Goal: Task Accomplishment & Management: Manage account settings

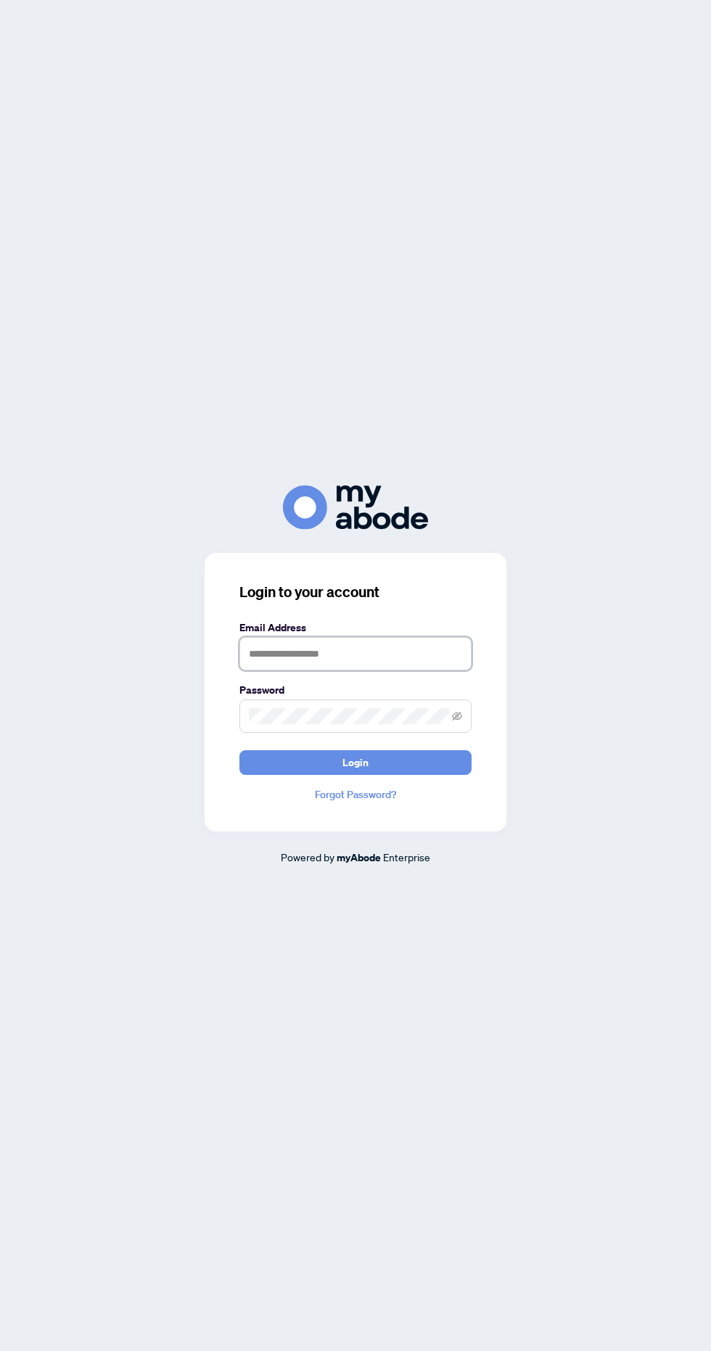
click at [361, 671] on input "text" at bounding box center [355, 653] width 232 height 33
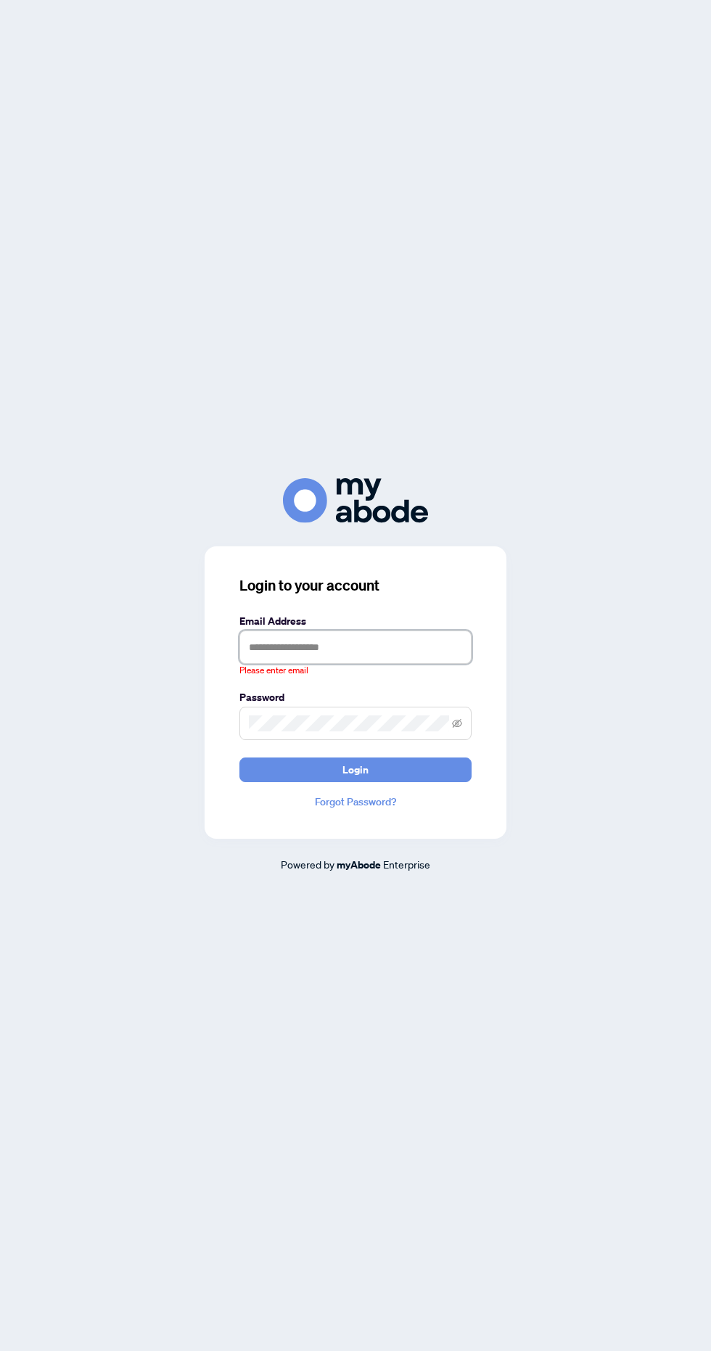
type input "**********"
click at [239, 758] on button "Login" at bounding box center [355, 770] width 232 height 25
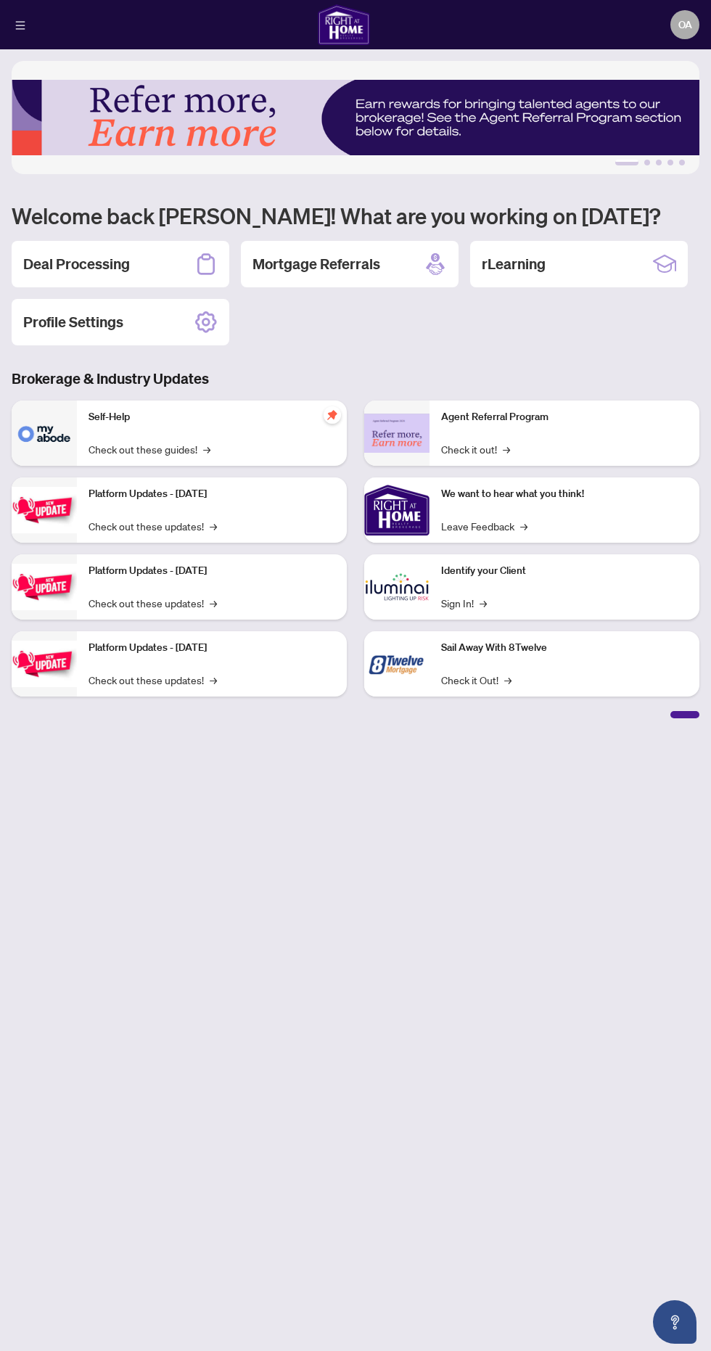
click at [140, 253] on div "Deal Processing" at bounding box center [121, 264] width 218 height 46
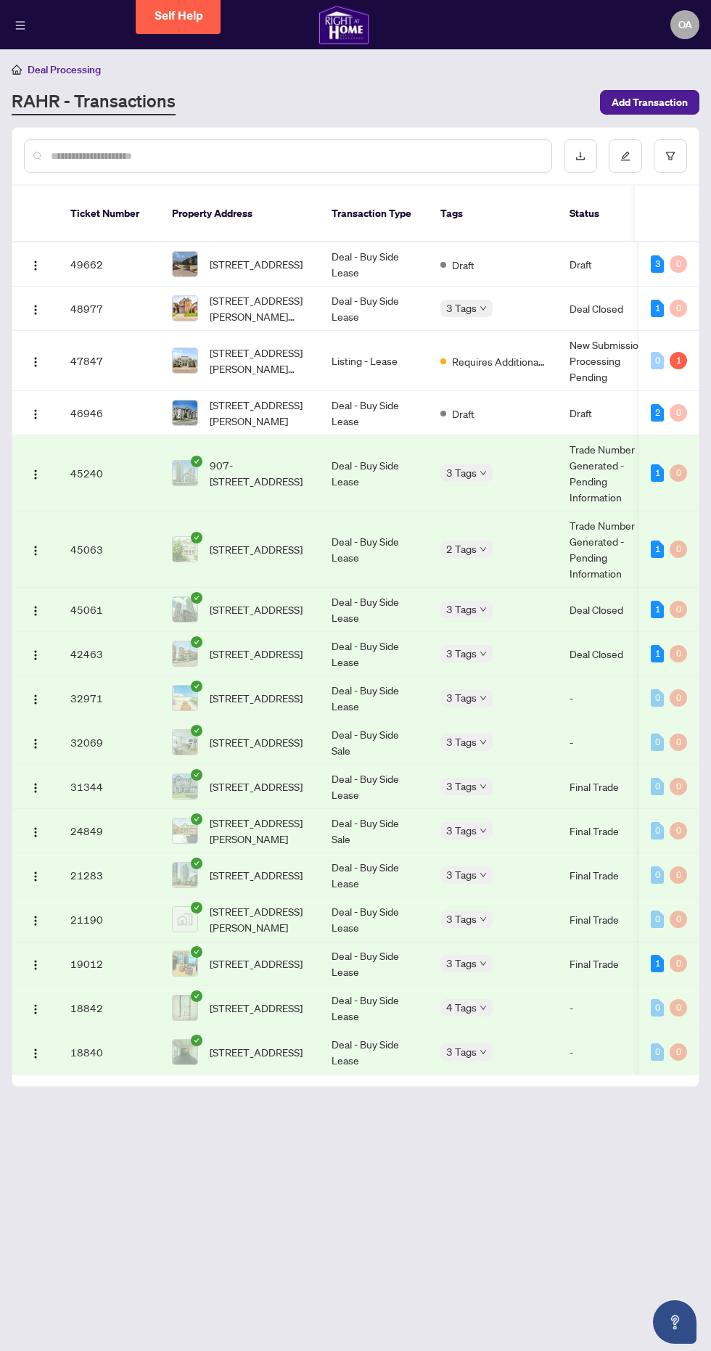
click at [281, 397] on span "[STREET_ADDRESS][PERSON_NAME]" at bounding box center [259, 413] width 99 height 32
click at [99, 400] on td "46946" at bounding box center [110, 413] width 102 height 44
click at [40, 409] on img "button" at bounding box center [36, 415] width 12 height 12
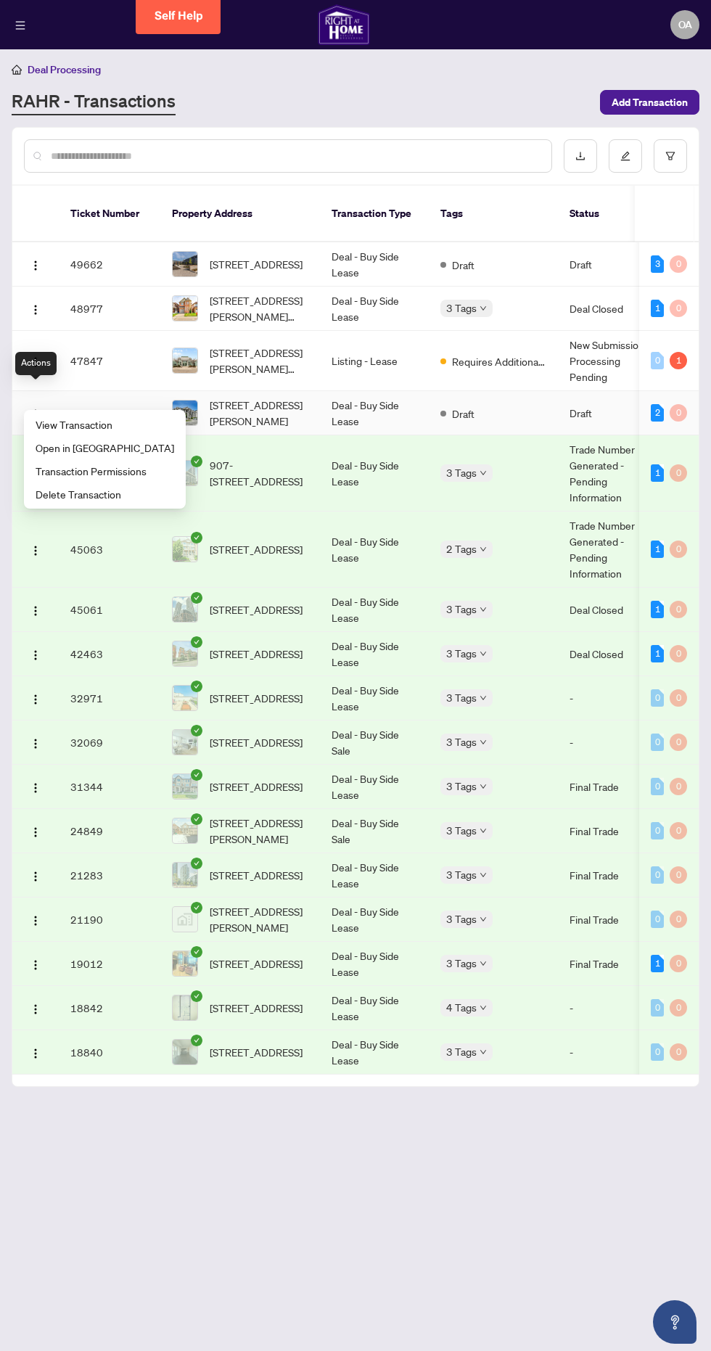
click at [105, 427] on span "View Transaction" at bounding box center [105, 425] width 139 height 16
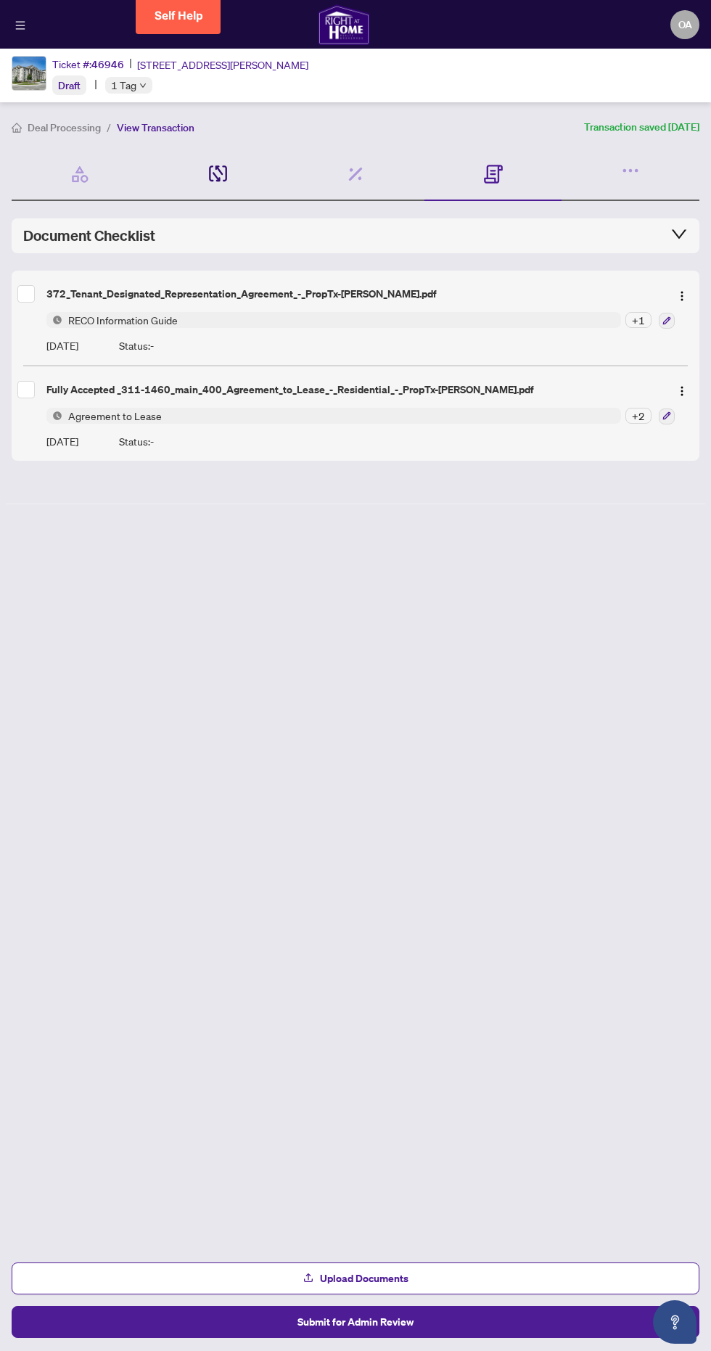
click at [218, 173] on icon at bounding box center [218, 173] width 18 height 17
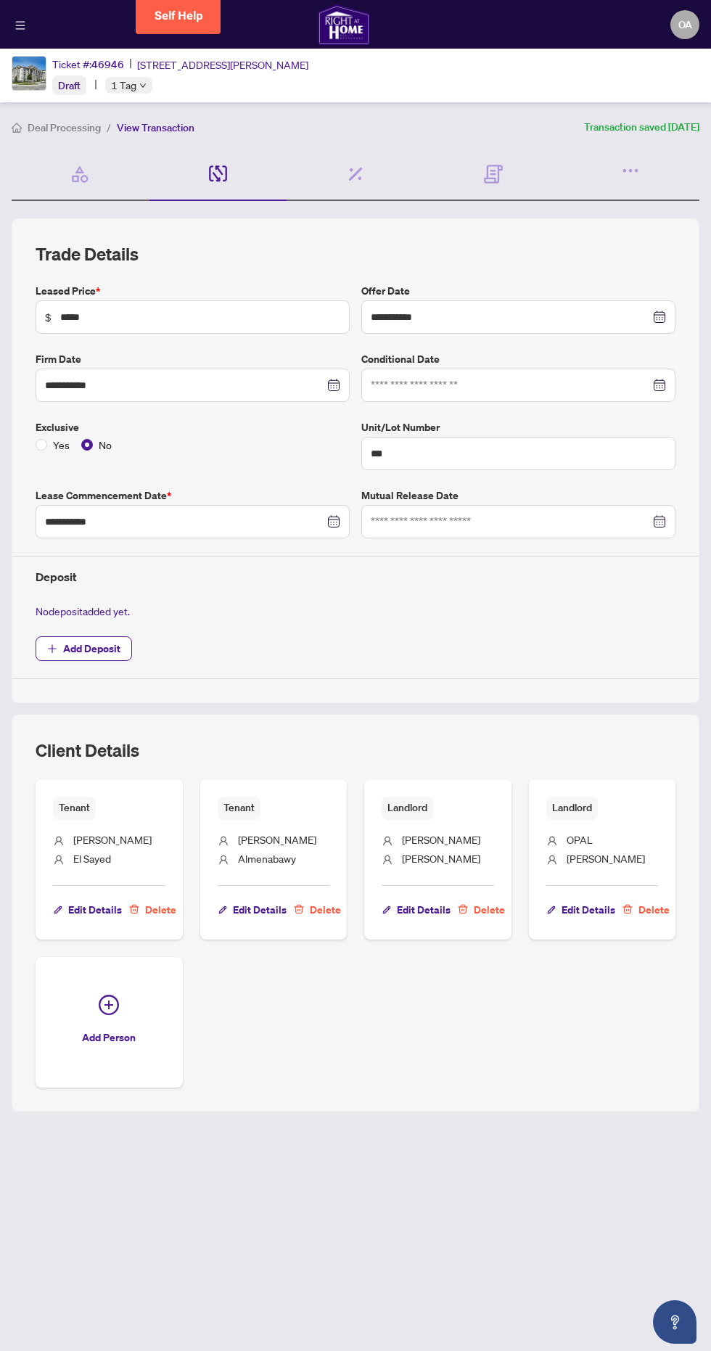
click at [109, 655] on span "Add Deposit" at bounding box center [91, 648] width 57 height 23
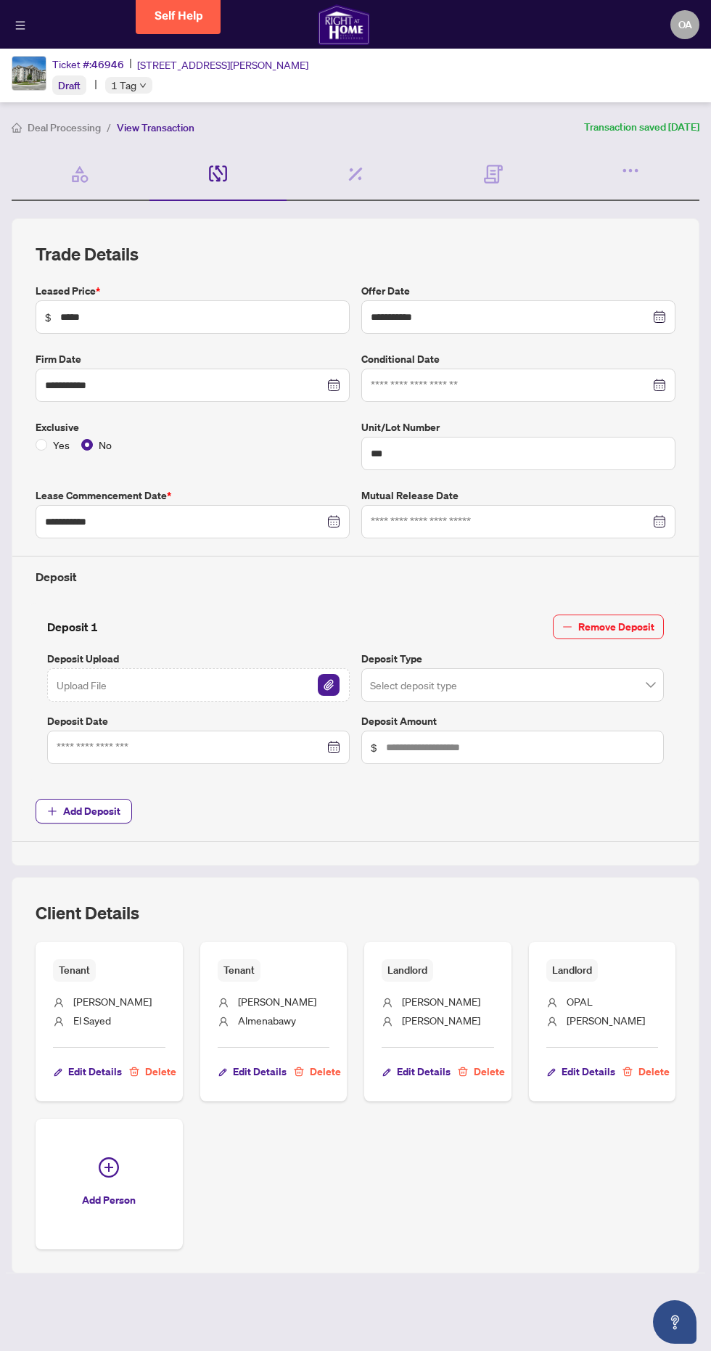
click at [328, 683] on img "button" at bounding box center [329, 685] width 22 height 22
